Goal: Check status: Check status

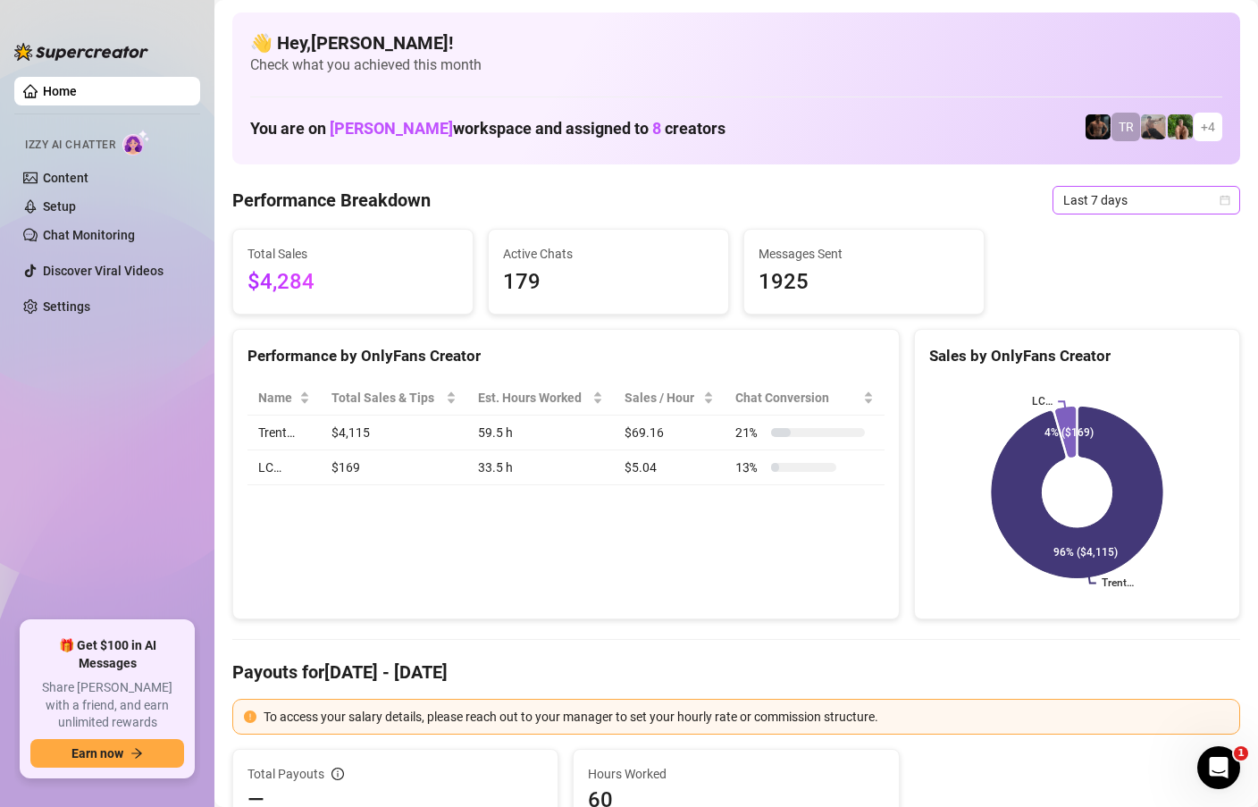
click at [1229, 197] on icon "calendar" at bounding box center [1225, 200] width 11 height 11
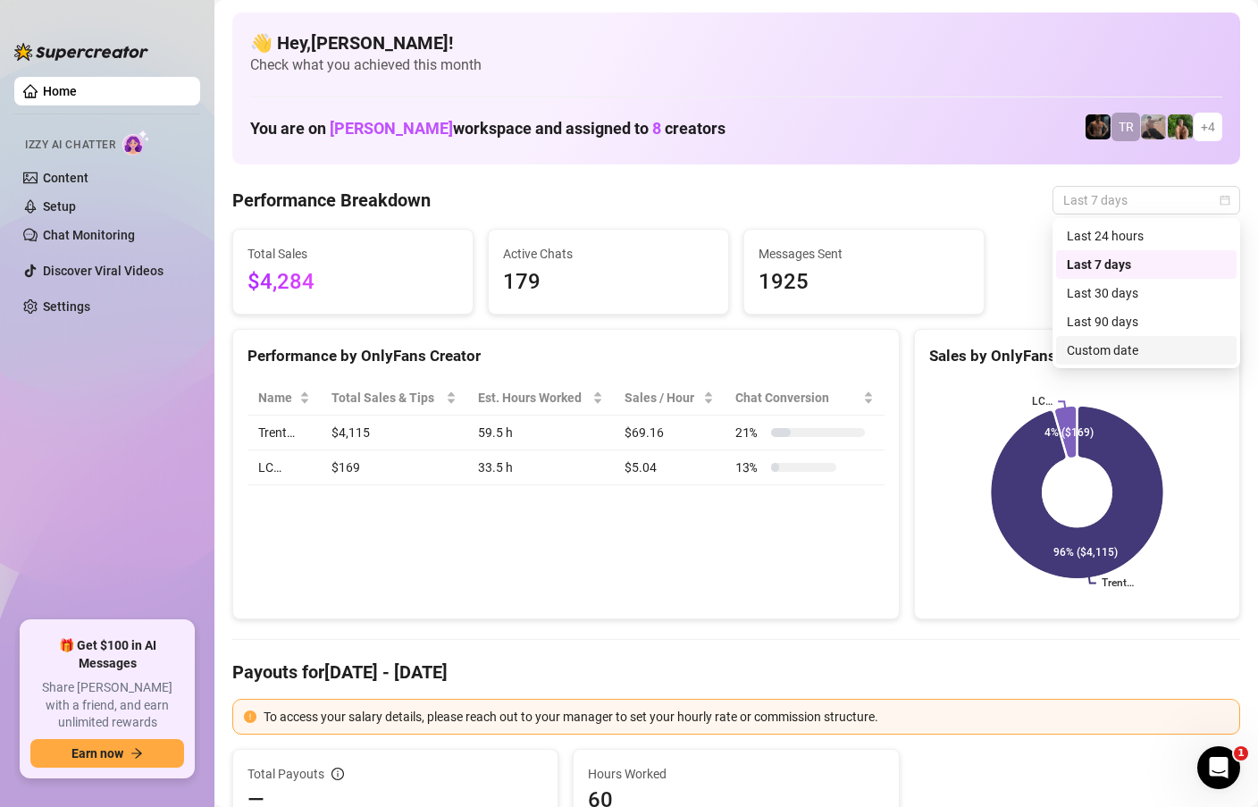
click at [1083, 347] on div "Custom date" at bounding box center [1146, 350] width 159 height 20
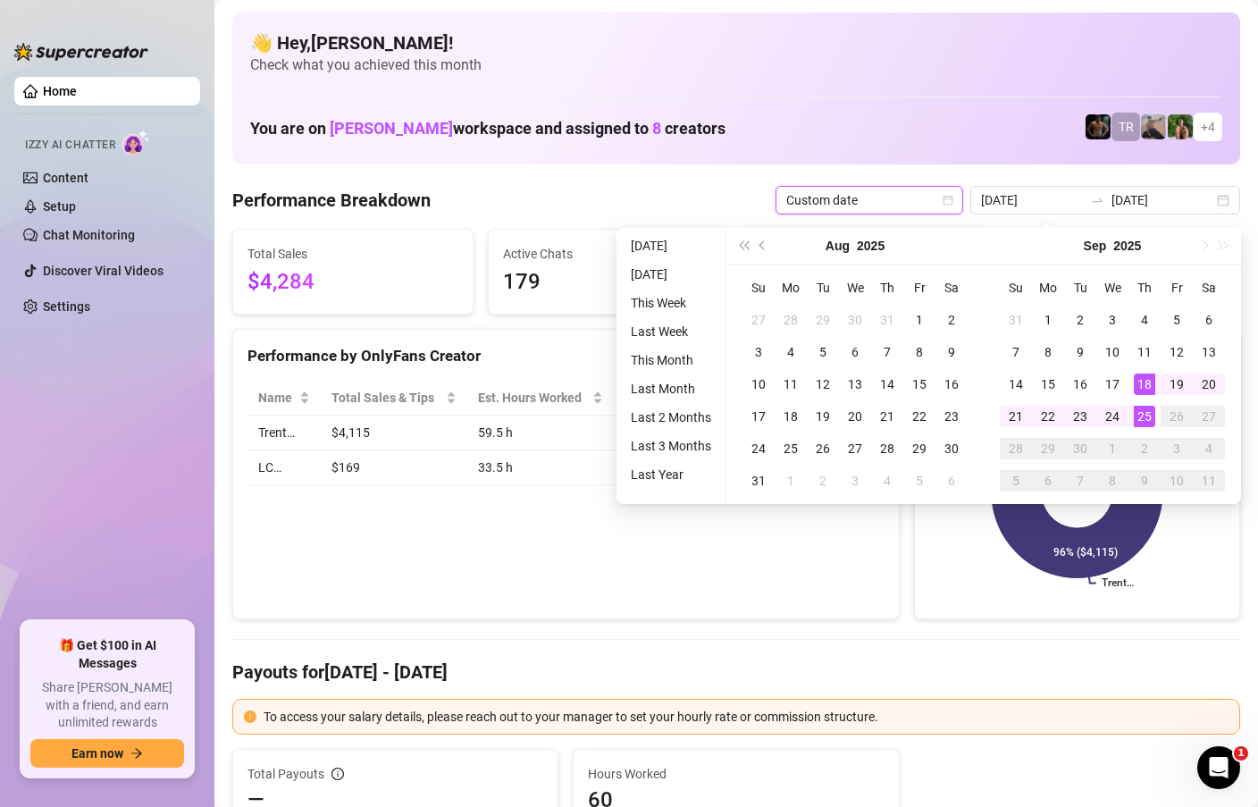
type input "[DATE]"
click at [1147, 416] on div "25" at bounding box center [1144, 416] width 21 height 21
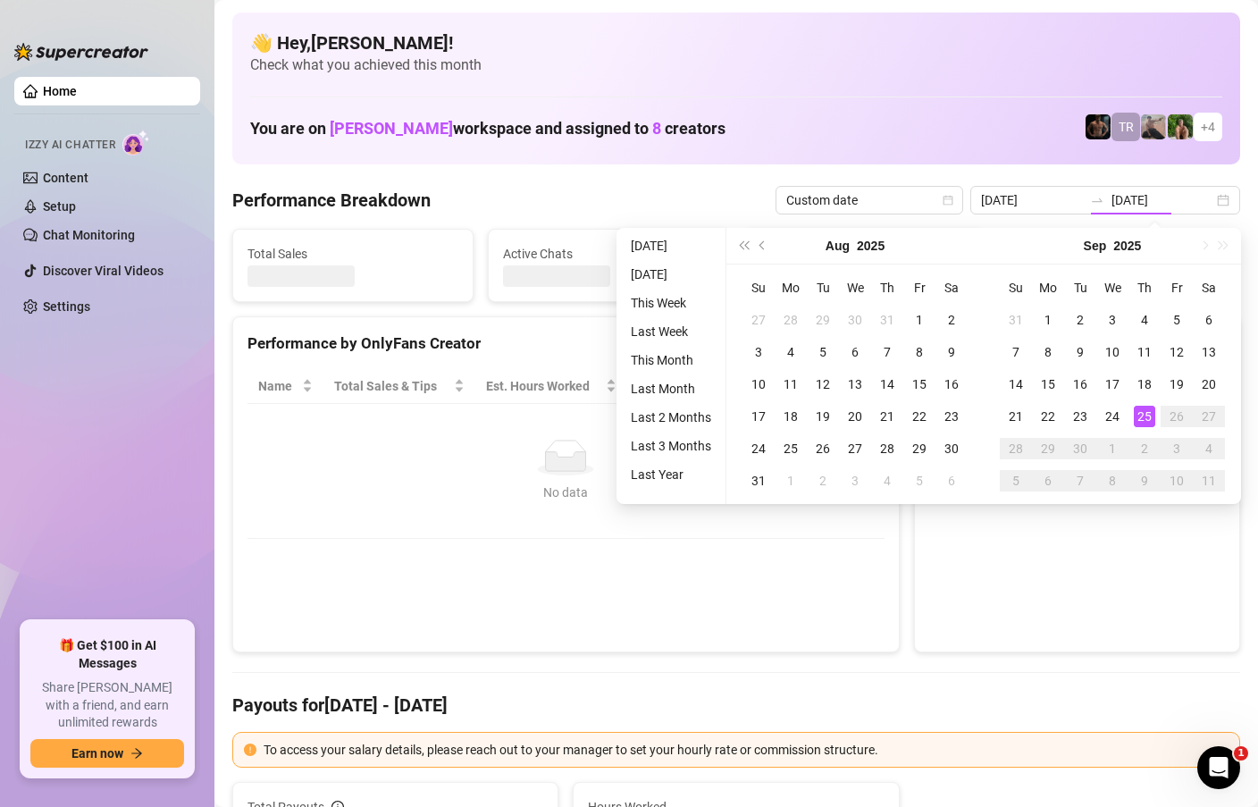
type input "[DATE]"
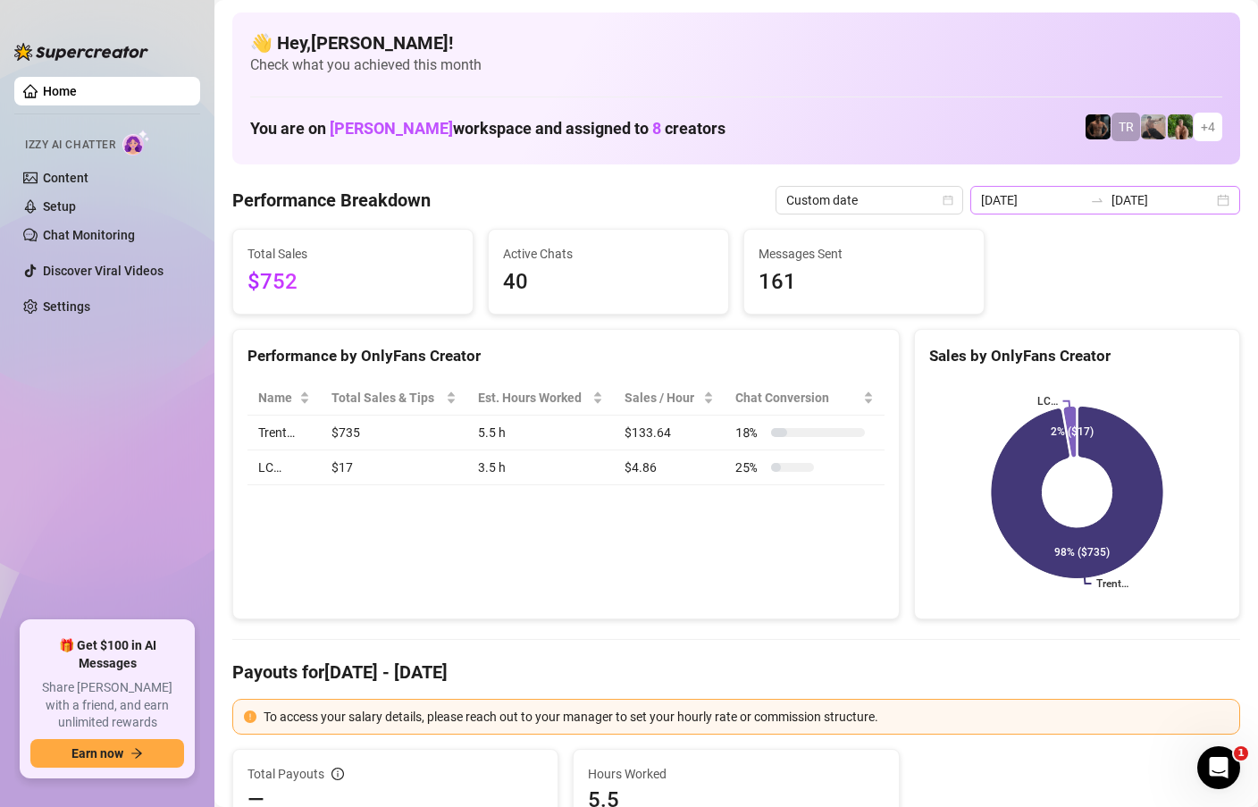
click at [1223, 201] on div "[DATE] [DATE]" at bounding box center [1106, 200] width 270 height 29
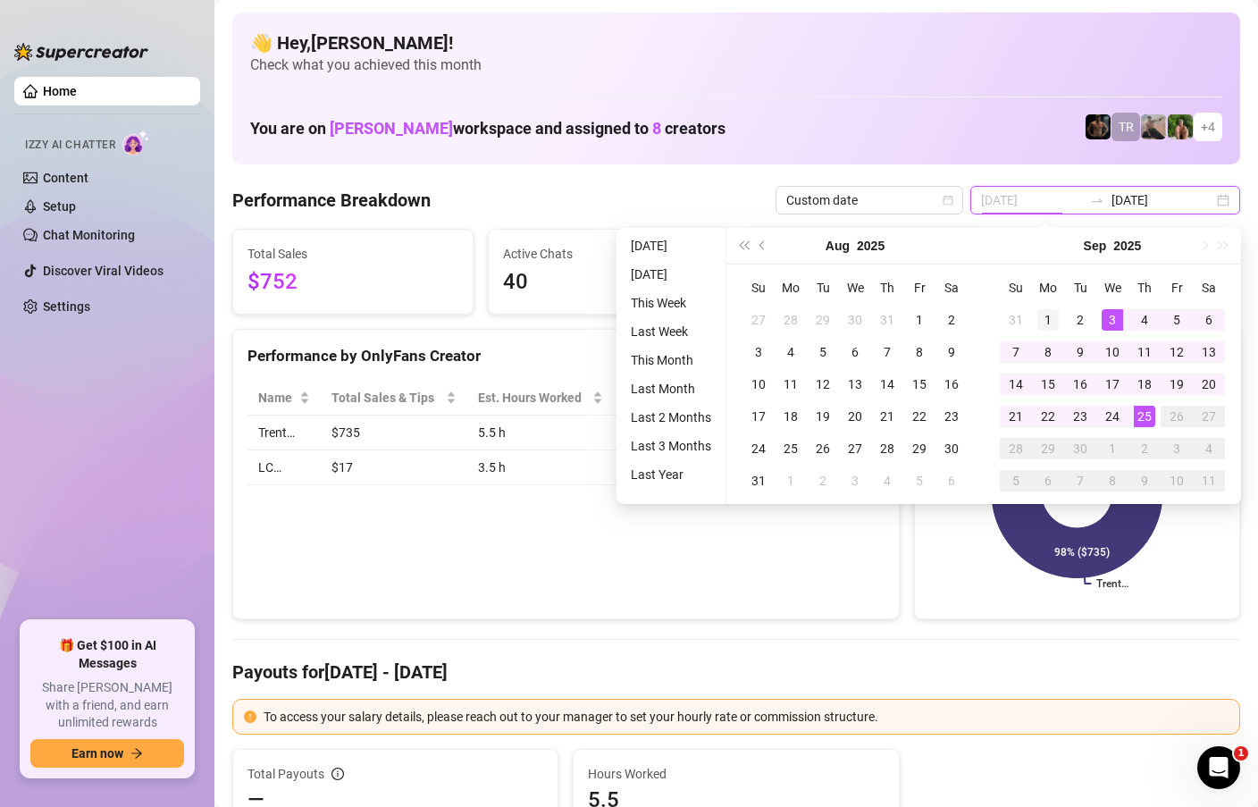
type input "[DATE]"
click at [1048, 327] on div "1" at bounding box center [1048, 319] width 21 height 21
type input "[DATE]"
click at [1145, 418] on div "25" at bounding box center [1144, 416] width 21 height 21
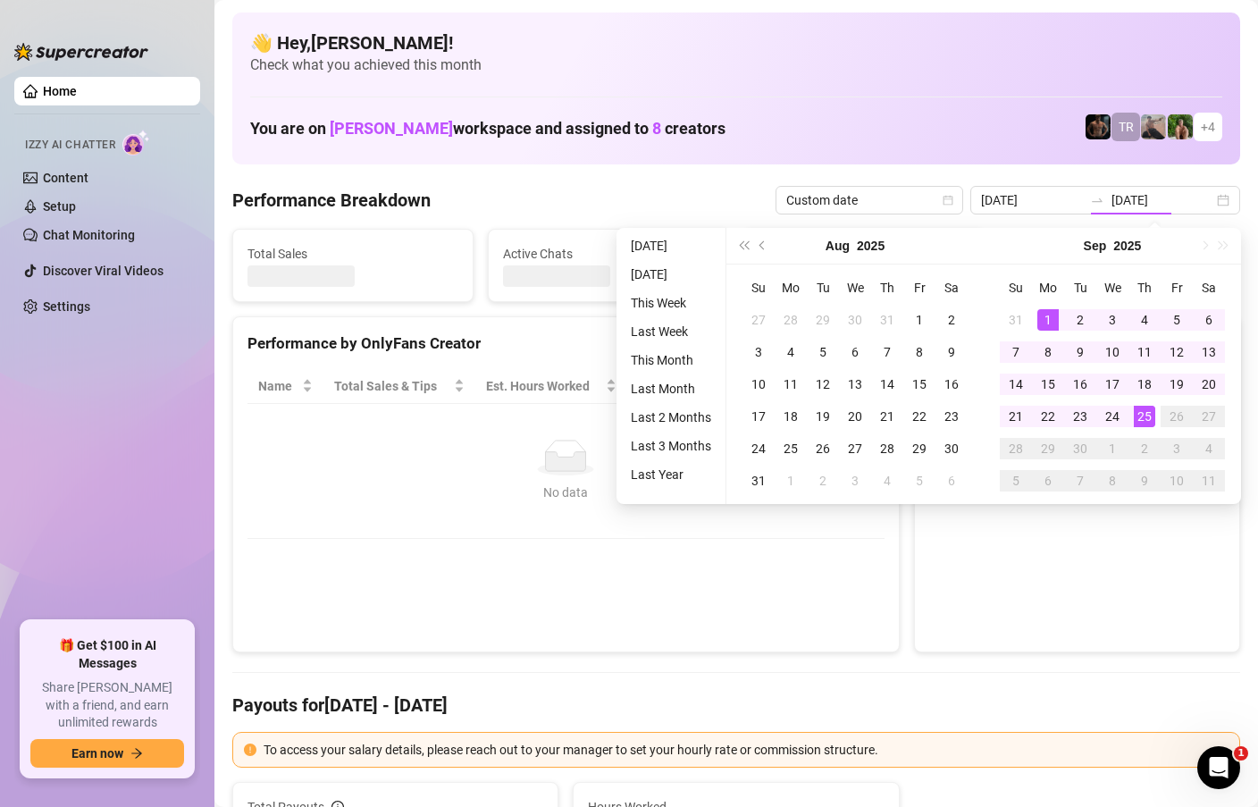
type input "[DATE]"
